Goal: Task Accomplishment & Management: Use online tool/utility

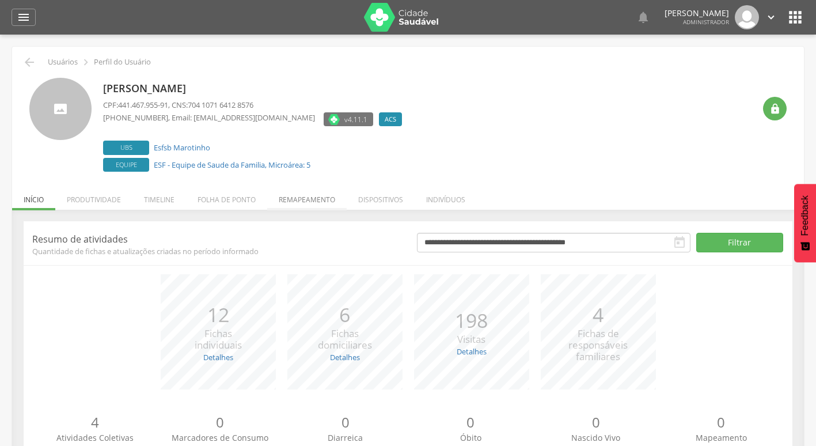
click at [298, 201] on li "Remapeamento" at bounding box center [307, 196] width 80 height 27
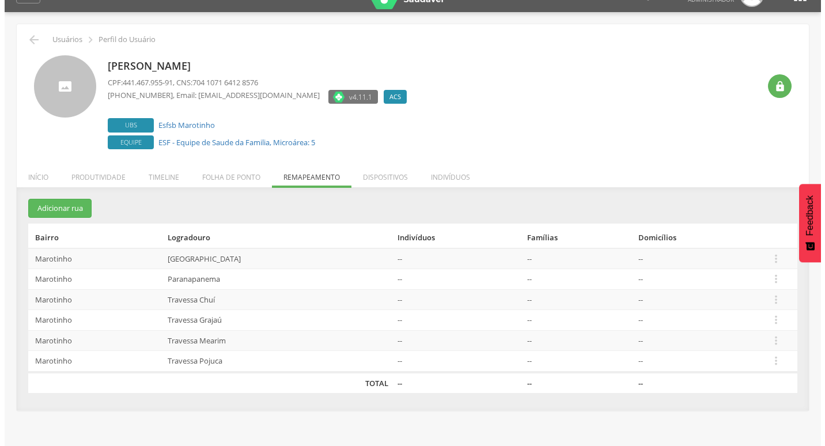
scroll to position [35, 0]
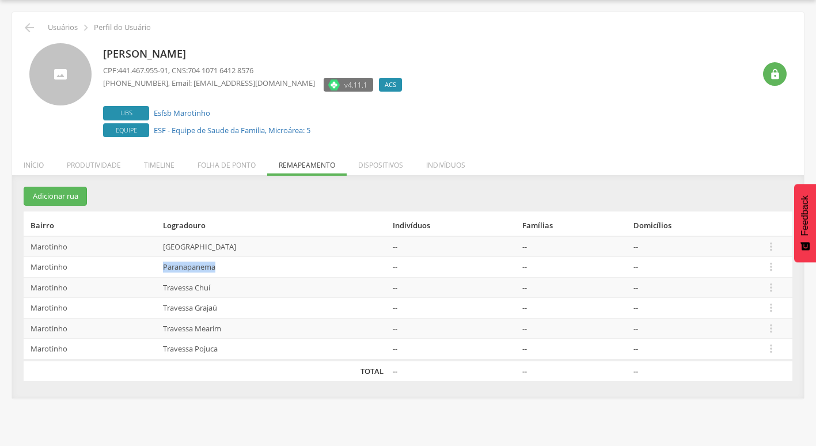
drag, startPoint x: 152, startPoint y: 270, endPoint x: 225, endPoint y: 267, distance: 72.7
click at [225, 267] on td "Paranapanema" at bounding box center [273, 267] width 230 height 21
click at [774, 264] on icon "" at bounding box center [771, 266] width 13 height 13
click at [748, 225] on link "Desalocar famílias" at bounding box center [731, 221] width 91 height 14
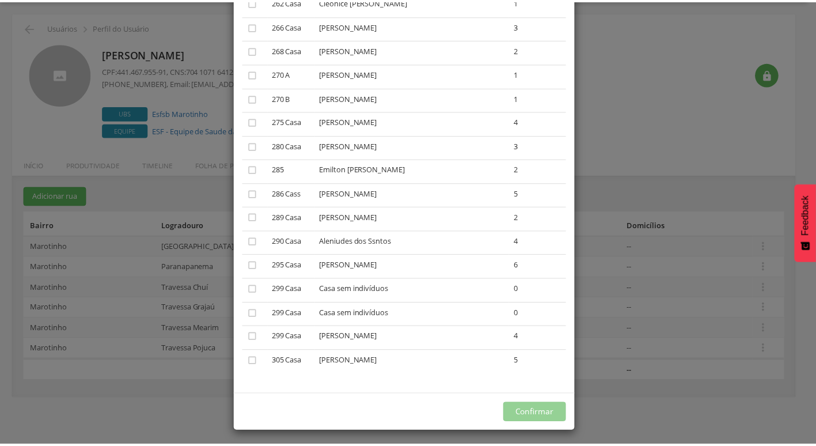
scroll to position [1678, 0]
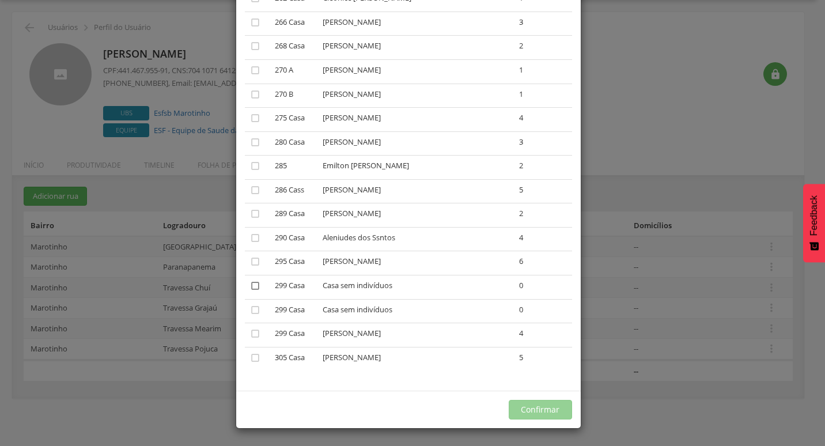
click at [254, 288] on icon "" at bounding box center [255, 286] width 12 height 12
click at [252, 309] on icon "" at bounding box center [255, 310] width 12 height 12
click at [547, 412] on button "Confirmar" at bounding box center [540, 410] width 63 height 20
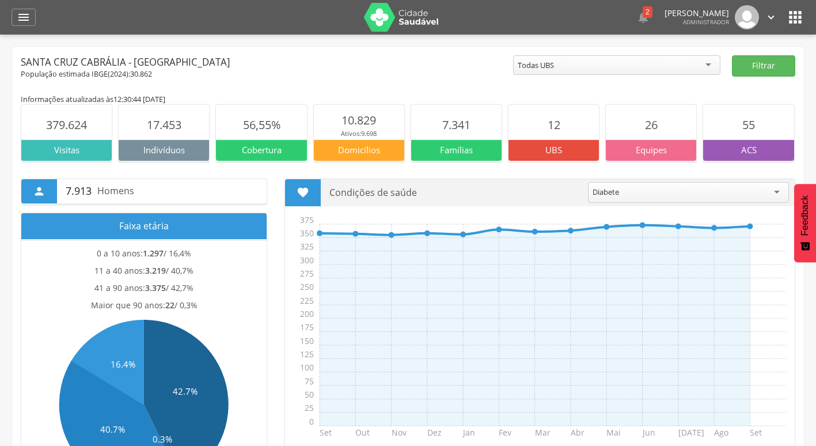
click at [793, 13] on icon "" at bounding box center [796, 17] width 18 height 18
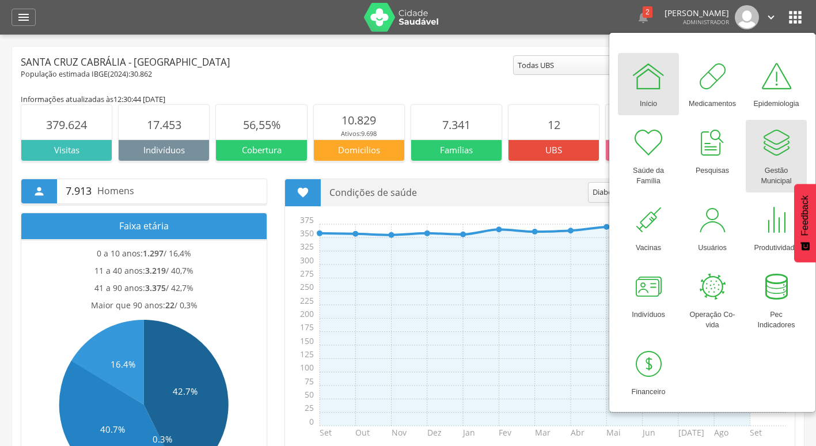
click at [774, 163] on div "Gestão Municipal" at bounding box center [777, 173] width 50 height 27
